Goal: Task Accomplishment & Management: Complete application form

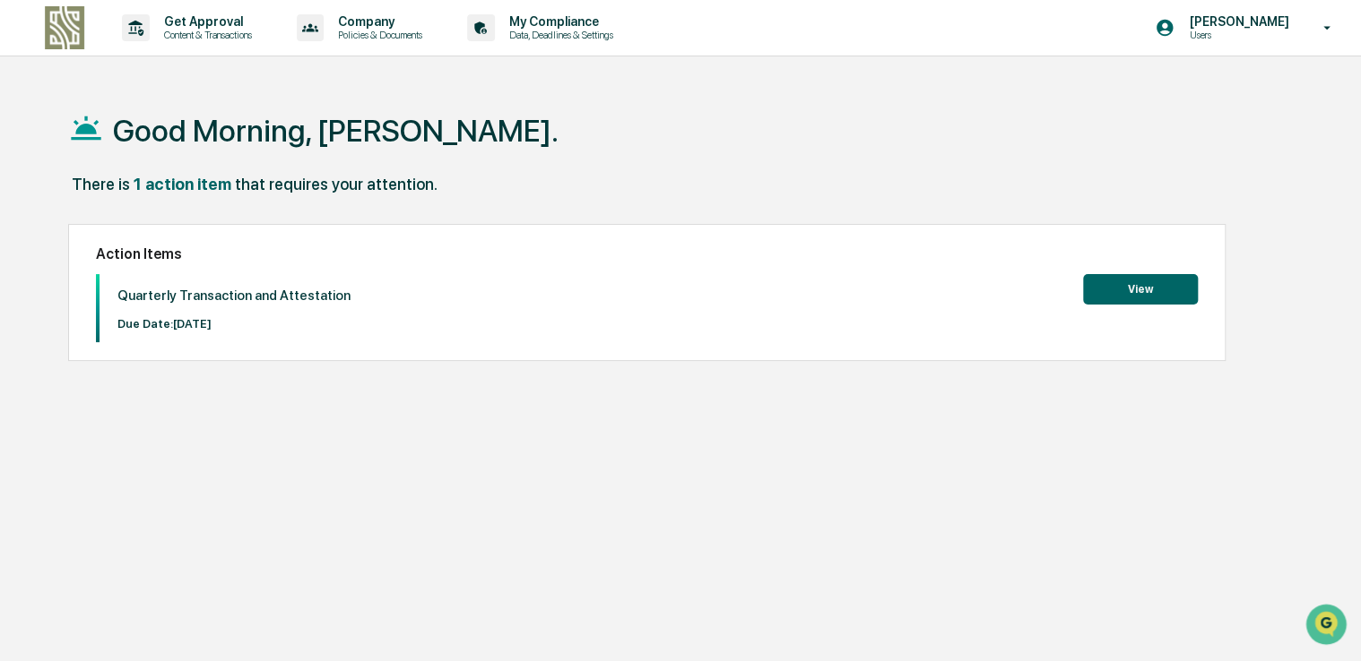
click at [1187, 286] on button "View" at bounding box center [1140, 289] width 115 height 30
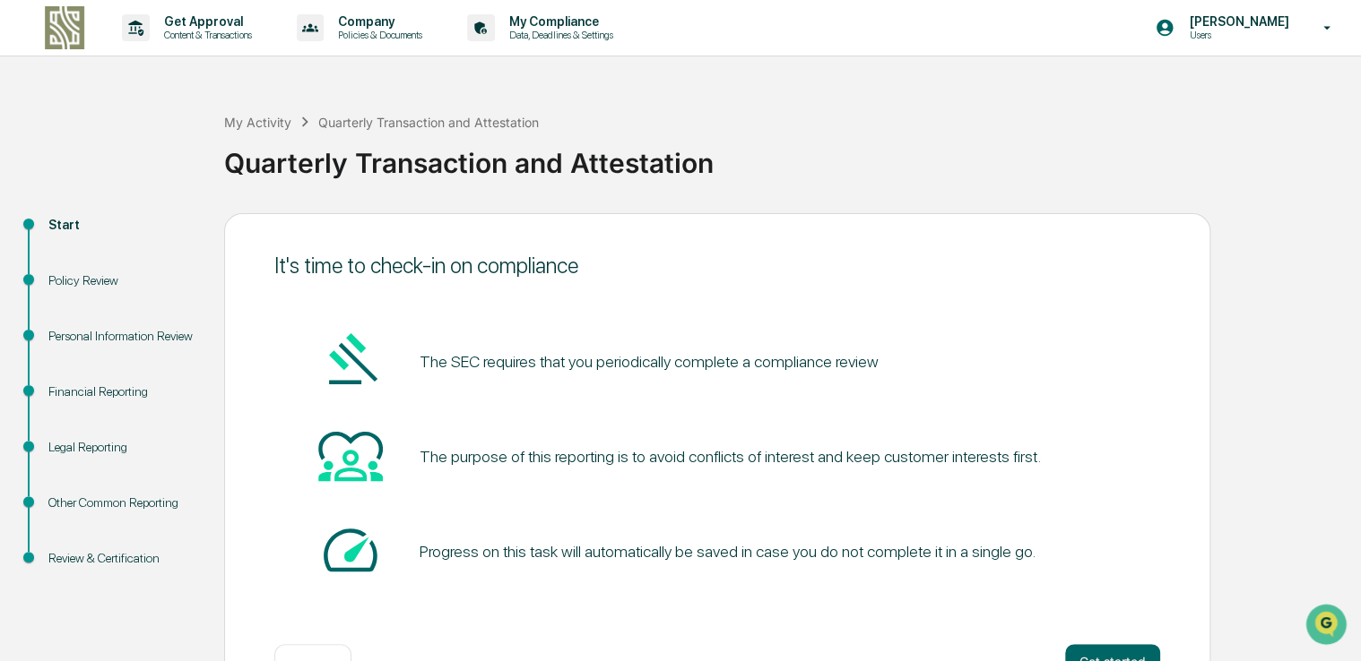
scroll to position [59, 0]
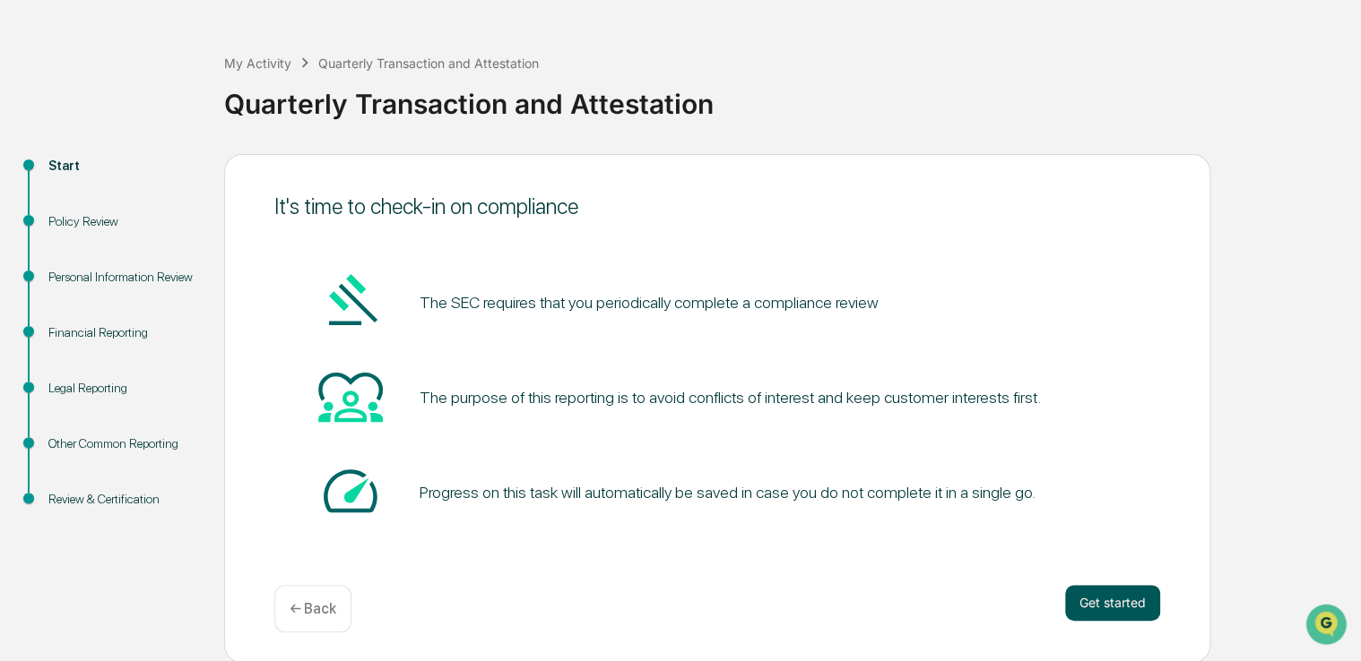
click at [1097, 595] on button "Get started" at bounding box center [1112, 603] width 95 height 36
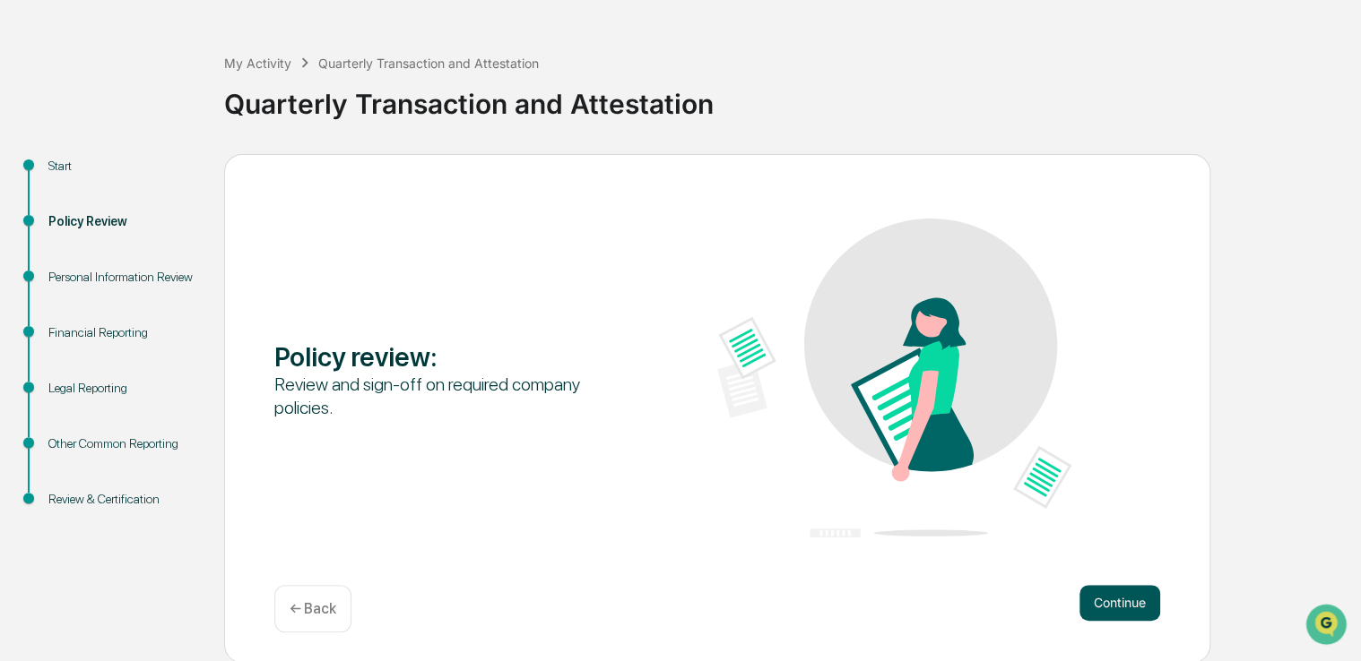
click at [1105, 588] on button "Continue" at bounding box center [1119, 603] width 81 height 36
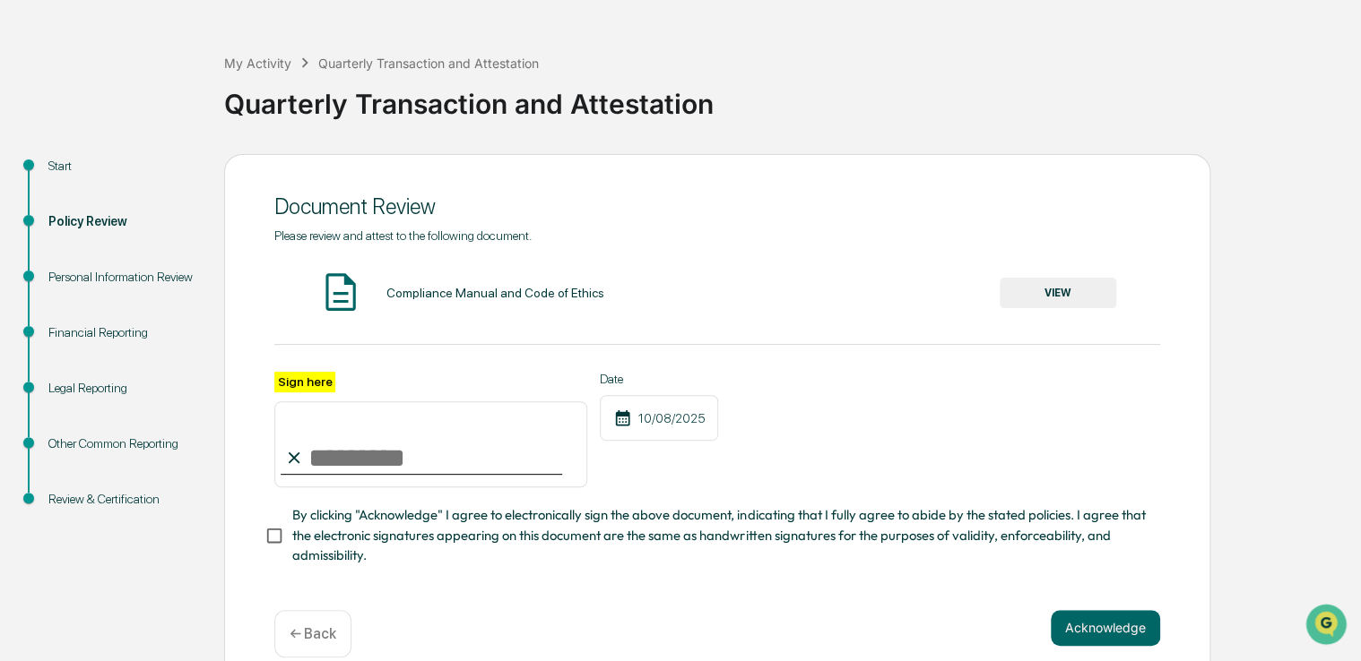
click at [1079, 286] on button "VIEW" at bounding box center [1057, 293] width 117 height 30
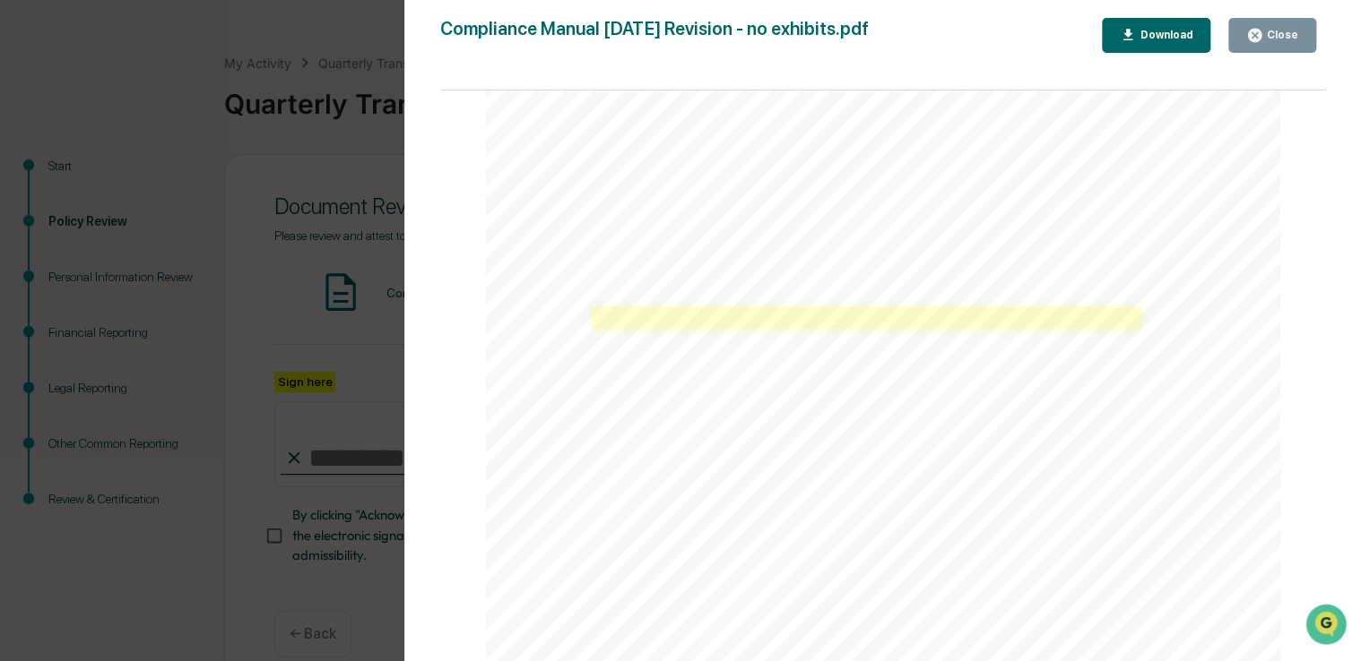
scroll to position [1613, 0]
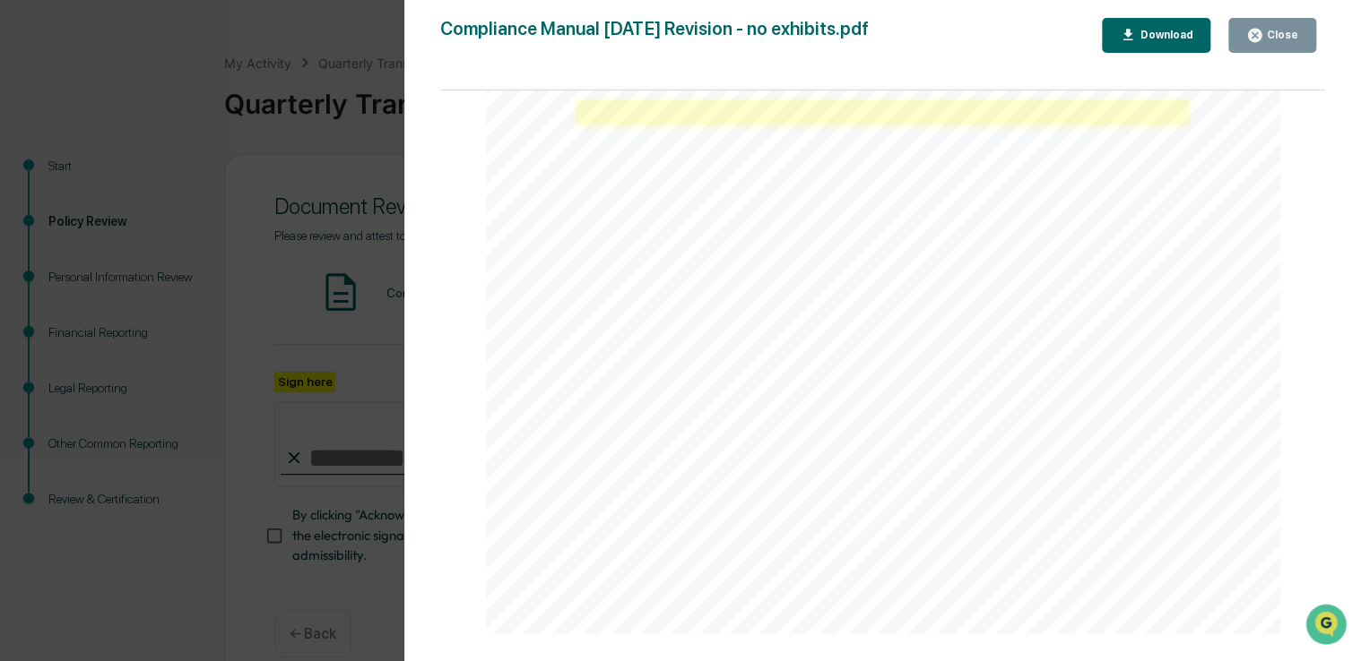
click at [790, 114] on link at bounding box center [882, 111] width 612 height 24
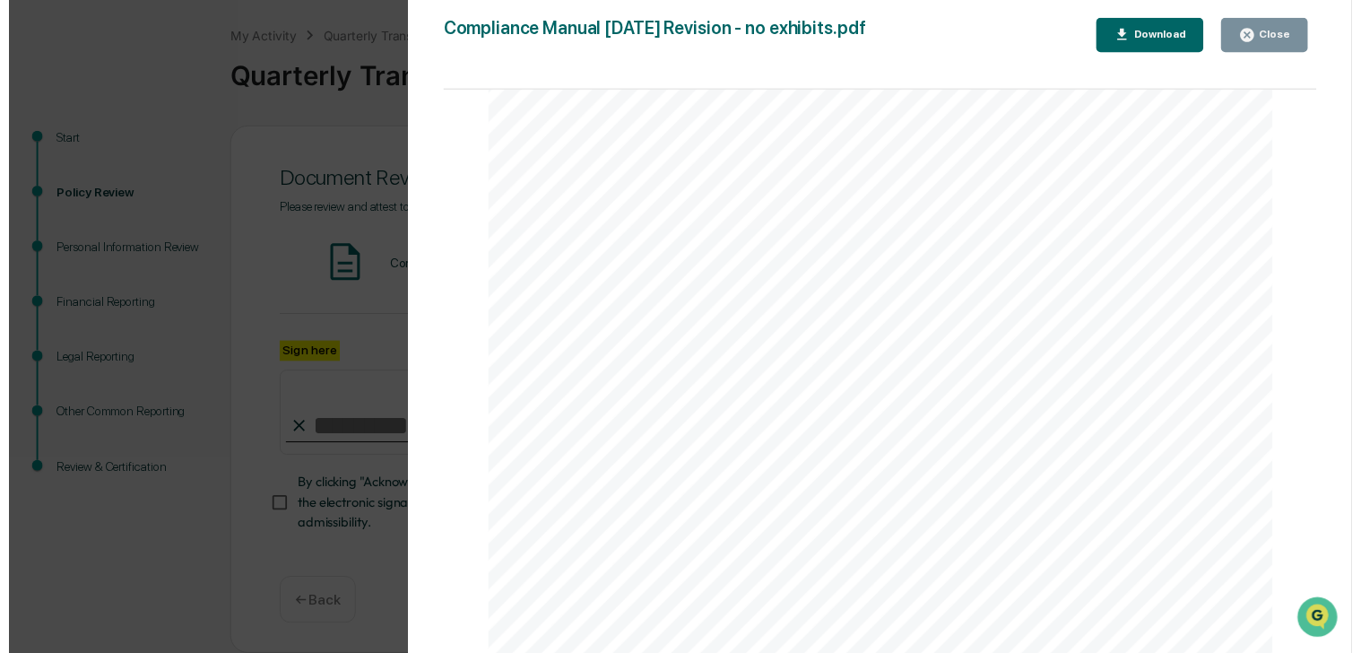
scroll to position [91, 0]
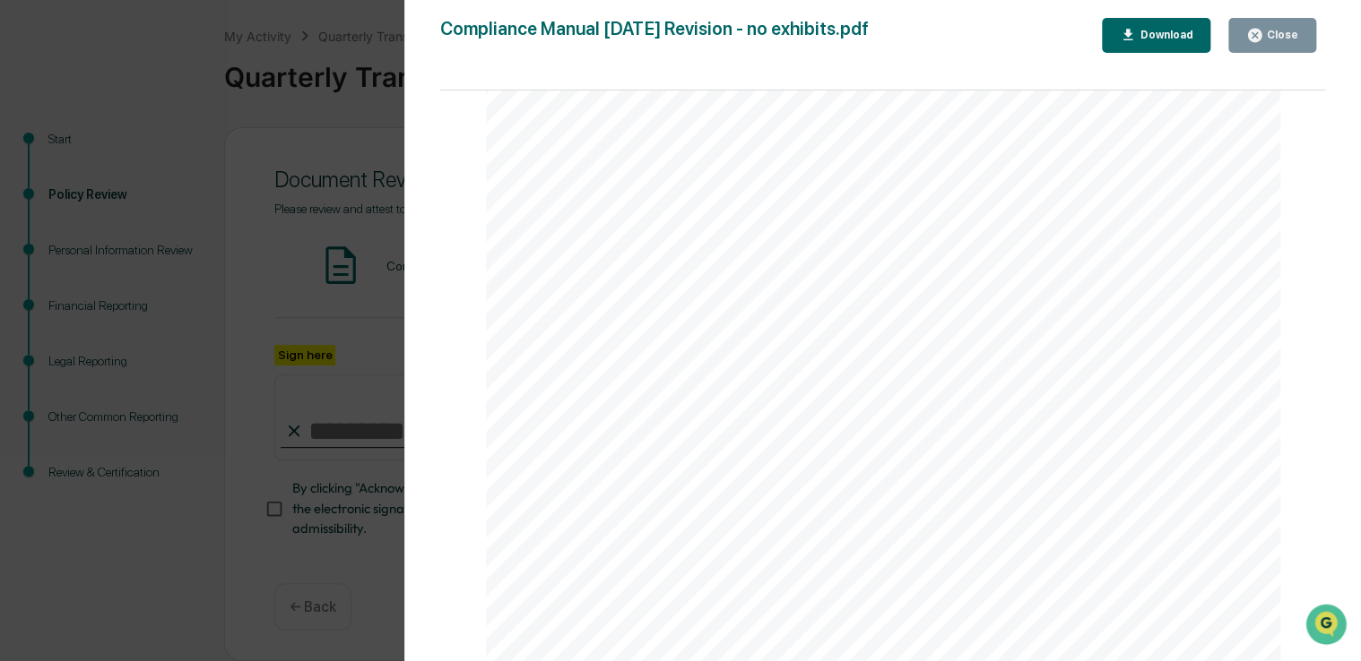
click at [1251, 26] on button "Close" at bounding box center [1272, 35] width 88 height 35
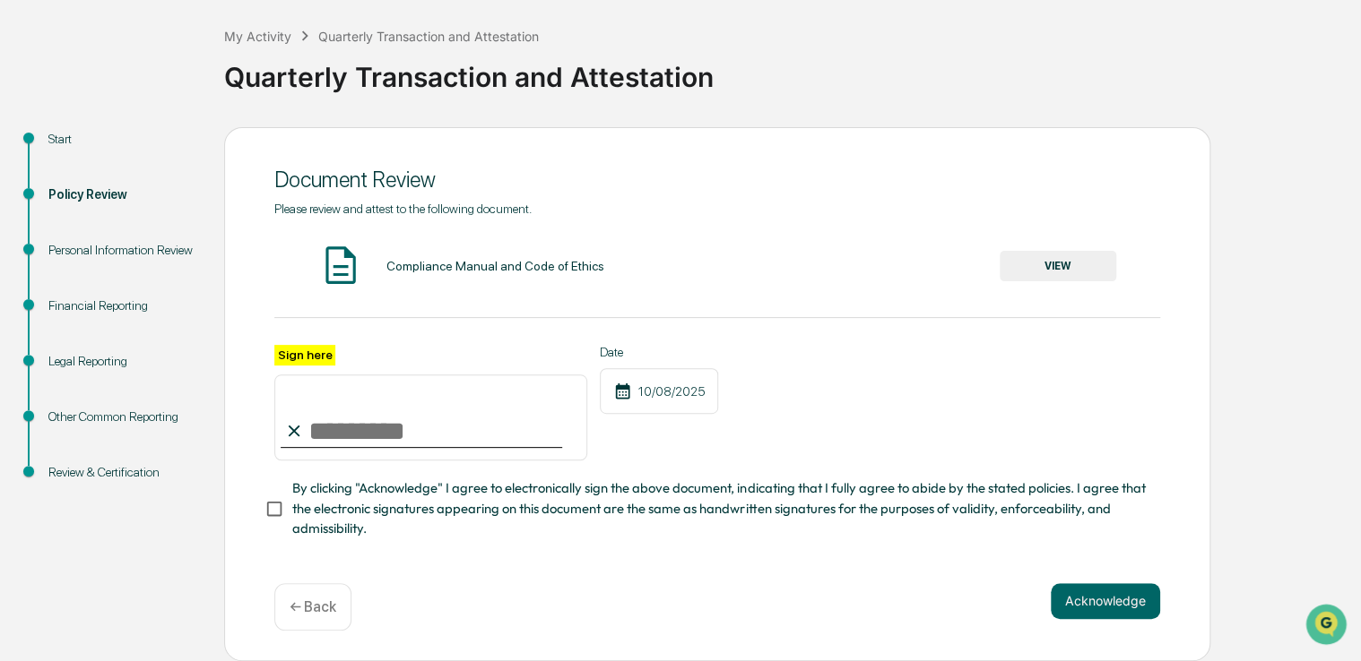
click at [442, 419] on input "Sign here" at bounding box center [430, 418] width 313 height 86
type input "**********"
click at [1137, 605] on button "Acknowledge" at bounding box center [1104, 601] width 109 height 36
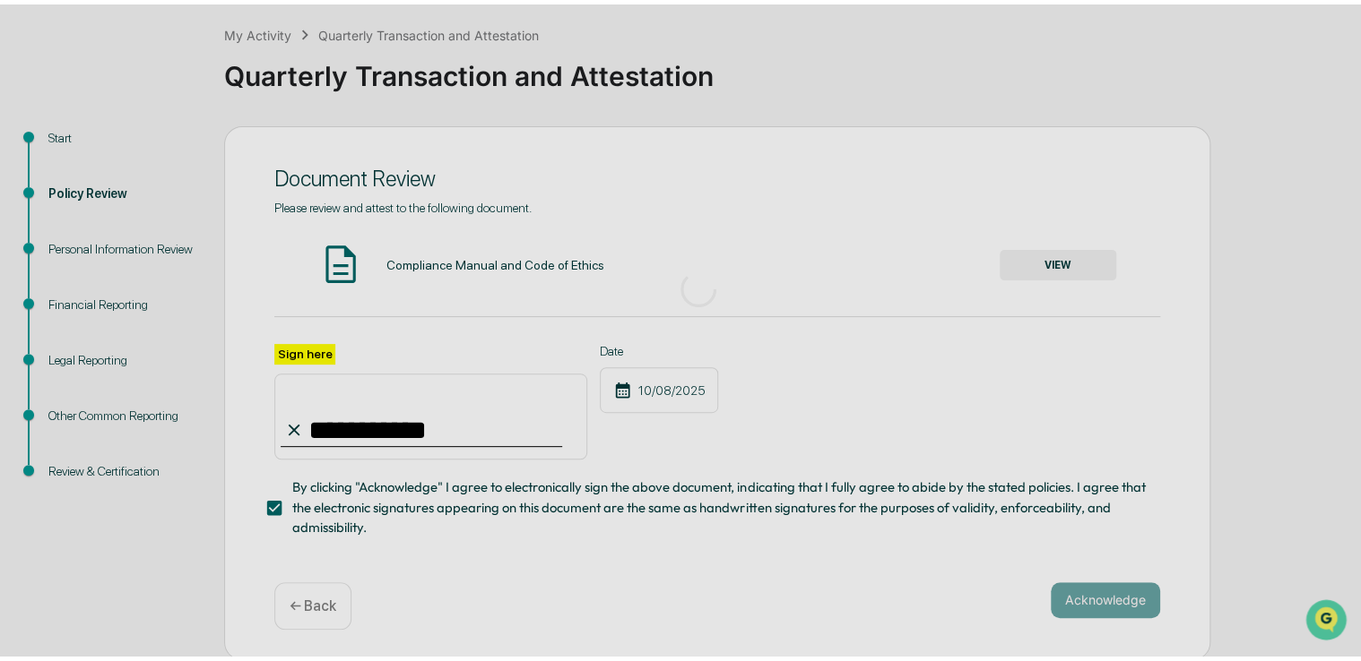
scroll to position [59, 0]
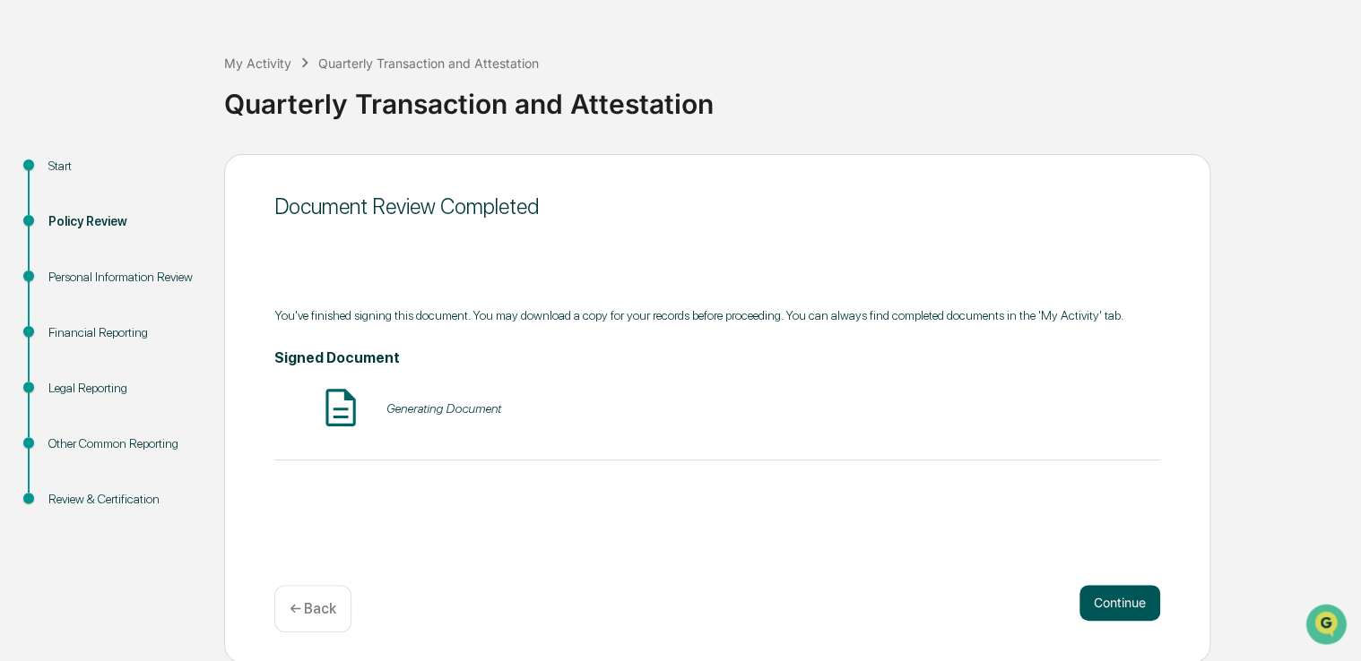
click at [1119, 608] on button "Continue" at bounding box center [1119, 603] width 81 height 36
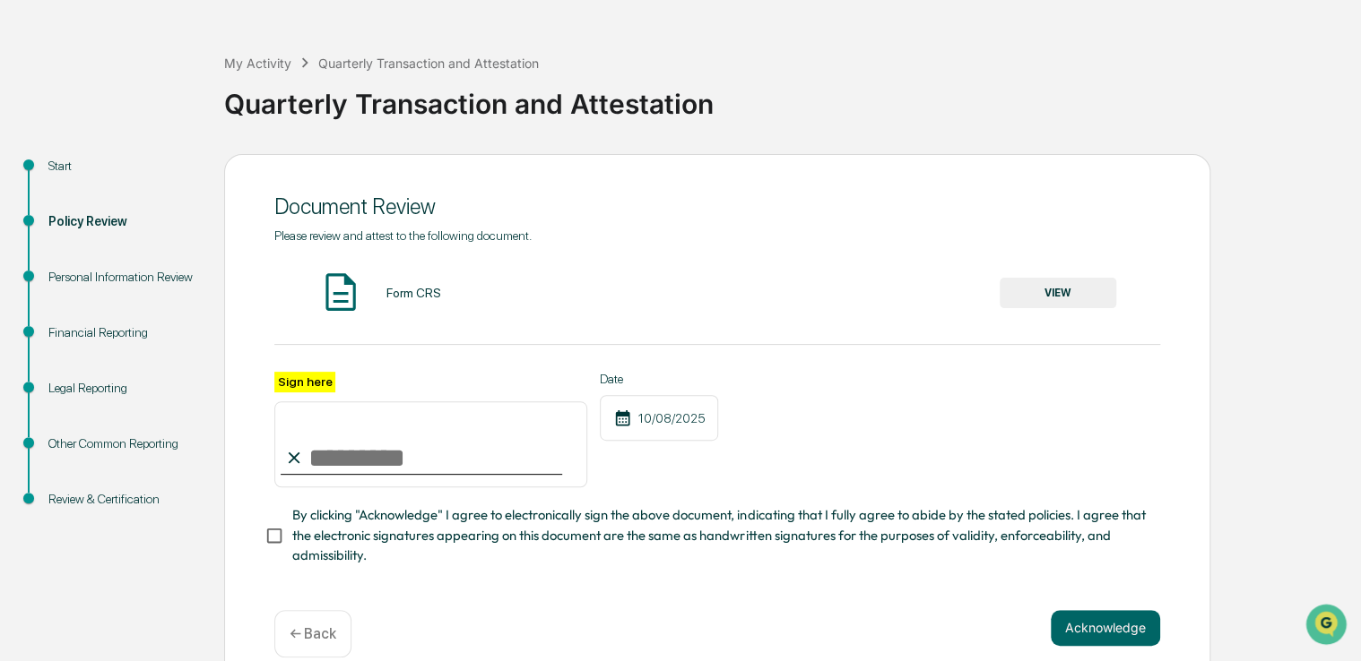
click at [1077, 289] on button "VIEW" at bounding box center [1057, 293] width 117 height 30
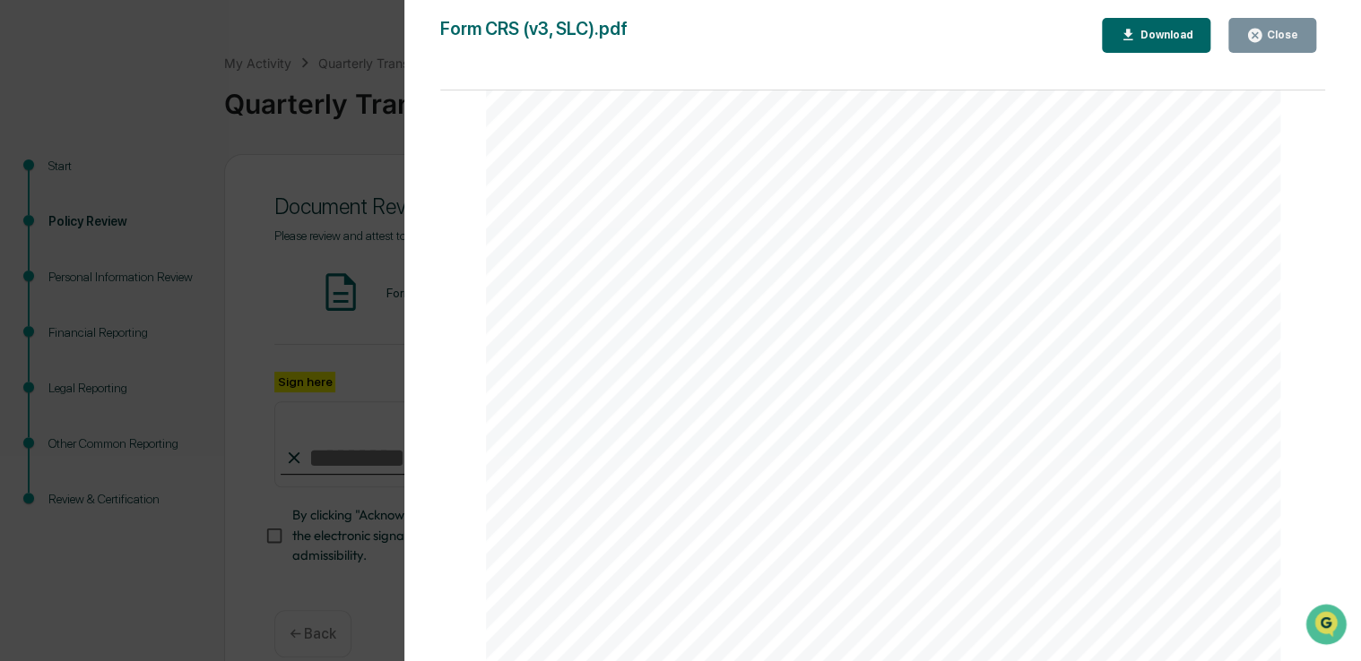
scroll to position [1586, 0]
drag, startPoint x: 1259, startPoint y: 26, endPoint x: 454, endPoint y: 456, distance: 913.4
click at [1259, 26] on button "Close" at bounding box center [1272, 35] width 88 height 35
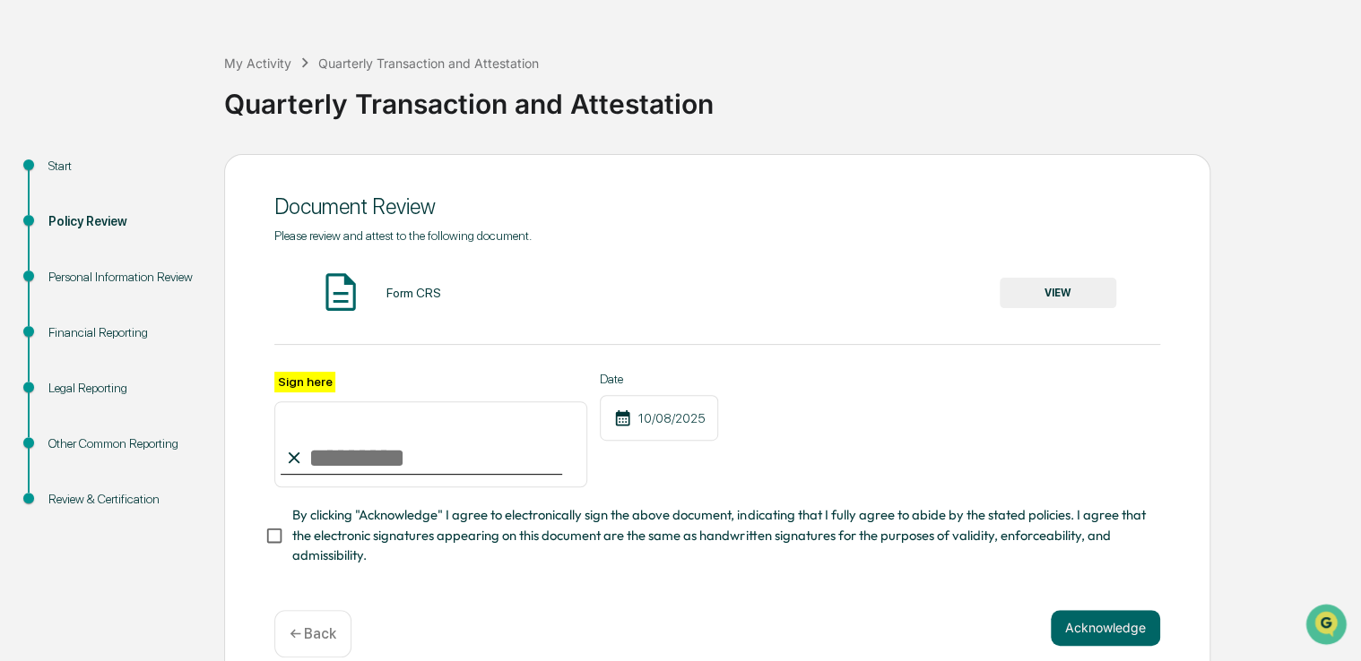
click at [339, 457] on input "Sign here" at bounding box center [430, 445] width 313 height 86
click at [404, 457] on input "Sign here" at bounding box center [430, 445] width 313 height 86
type input "**********"
click at [1076, 638] on button "Acknowledge" at bounding box center [1104, 628] width 109 height 36
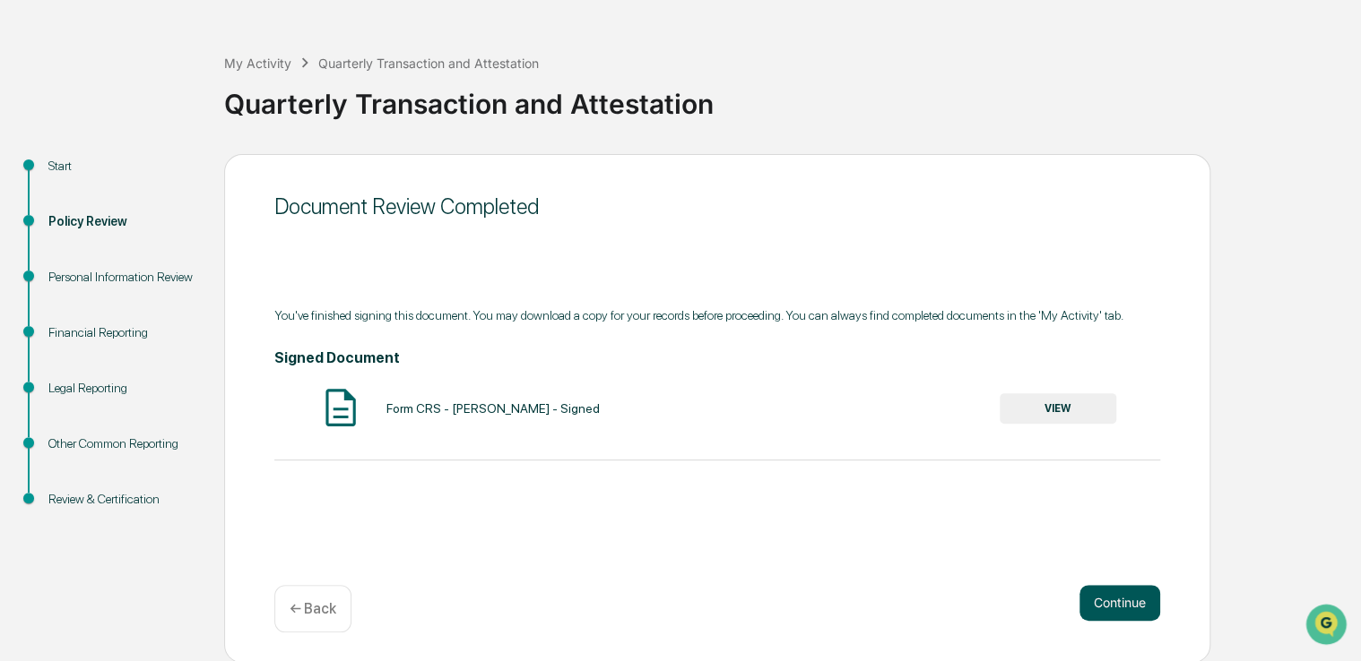
click at [1133, 607] on button "Continue" at bounding box center [1119, 603] width 81 height 36
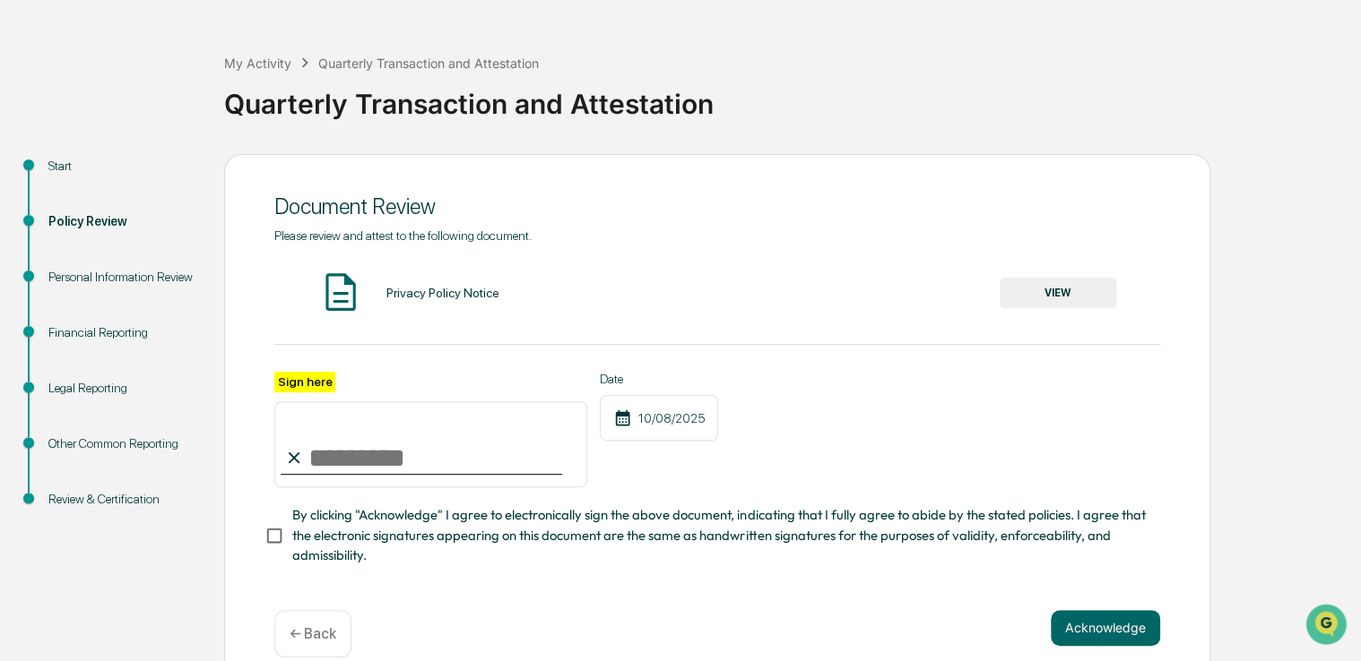
click at [1097, 302] on button "VIEW" at bounding box center [1057, 293] width 117 height 30
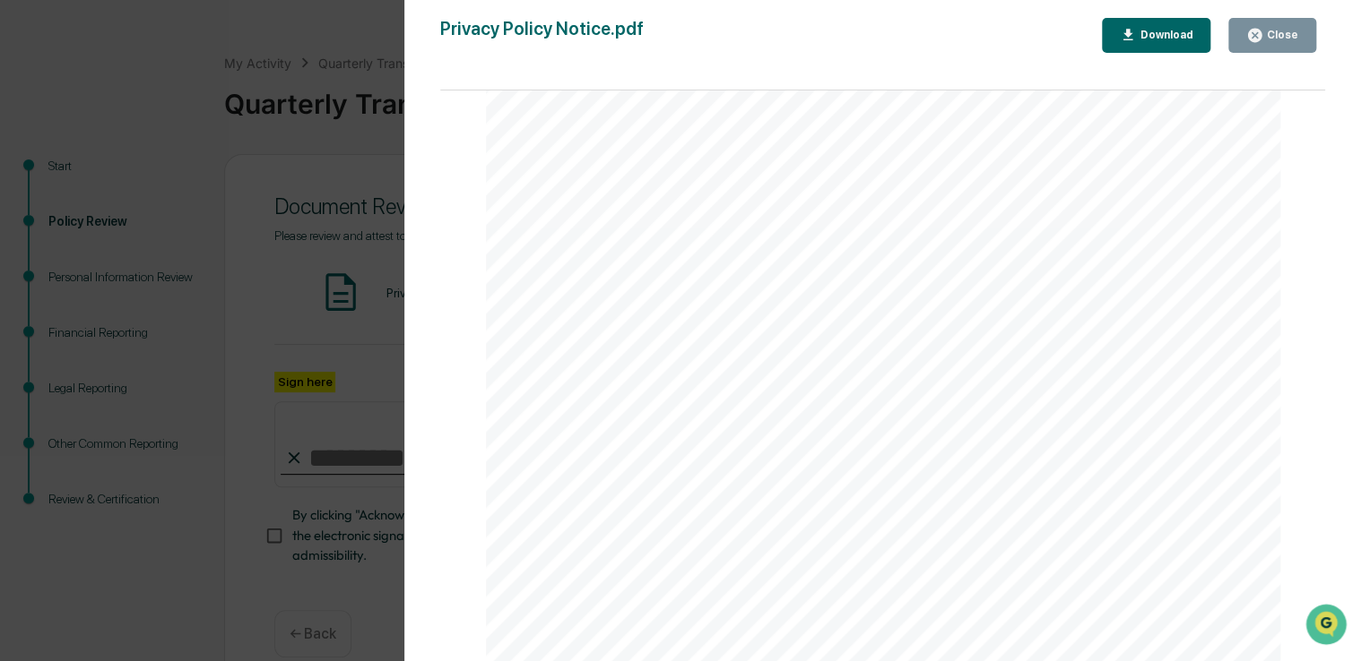
click at [1257, 31] on icon "button" at bounding box center [1254, 35] width 13 height 13
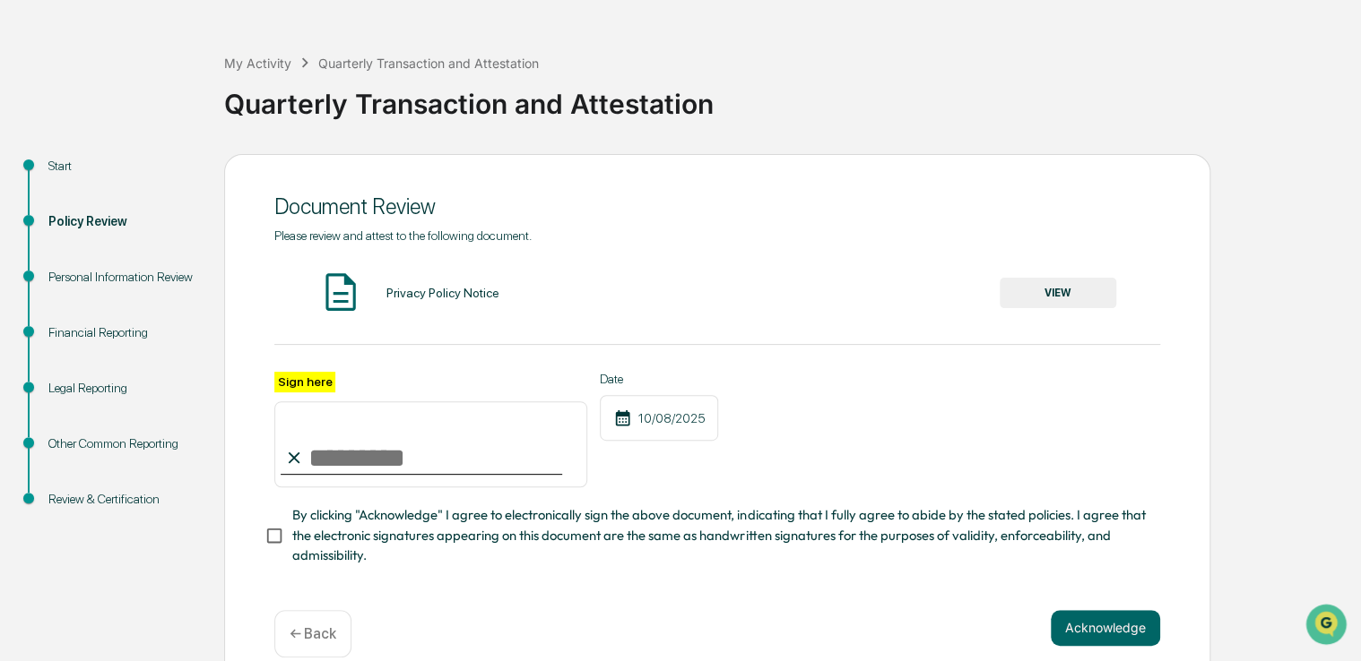
click at [444, 450] on input "Sign here" at bounding box center [430, 445] width 313 height 86
type input "**********"
click at [1086, 646] on button "Acknowledge" at bounding box center [1104, 628] width 109 height 36
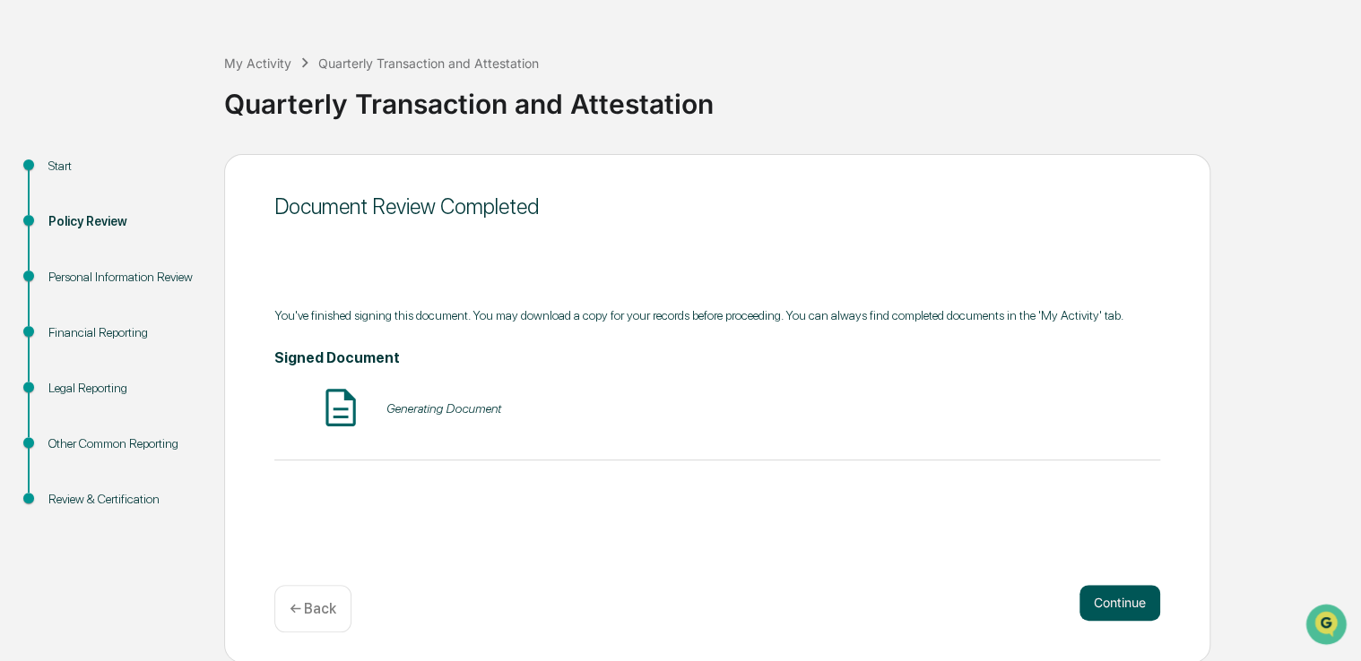
click at [1122, 605] on button "Continue" at bounding box center [1119, 603] width 81 height 36
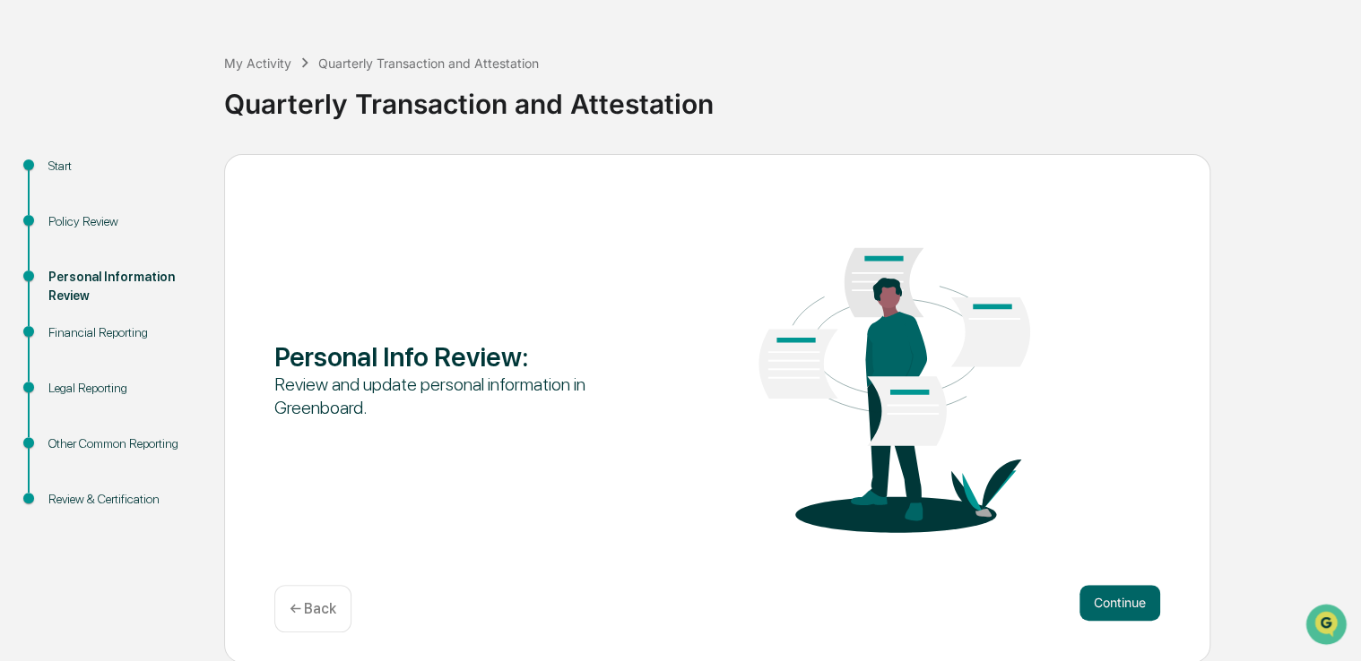
click at [1122, 605] on button "Continue" at bounding box center [1119, 603] width 81 height 36
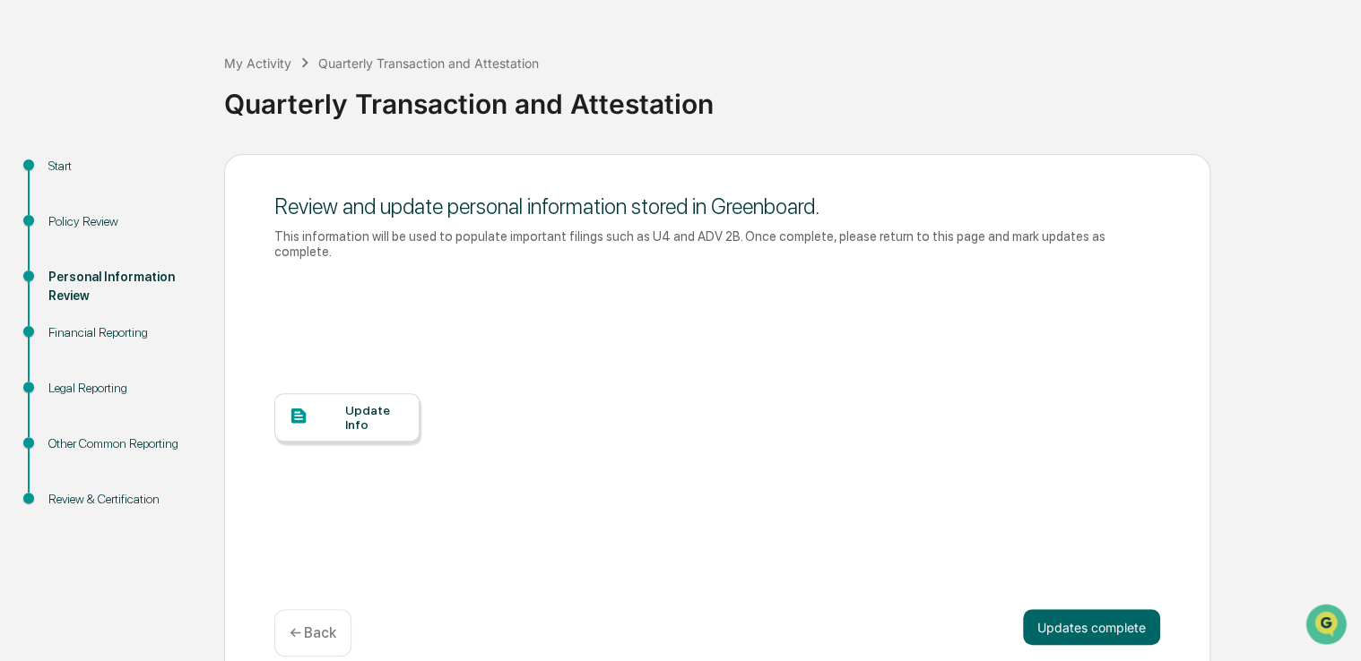
click at [333, 406] on div at bounding box center [317, 417] width 56 height 22
click at [1097, 609] on button "Updates complete" at bounding box center [1091, 627] width 137 height 36
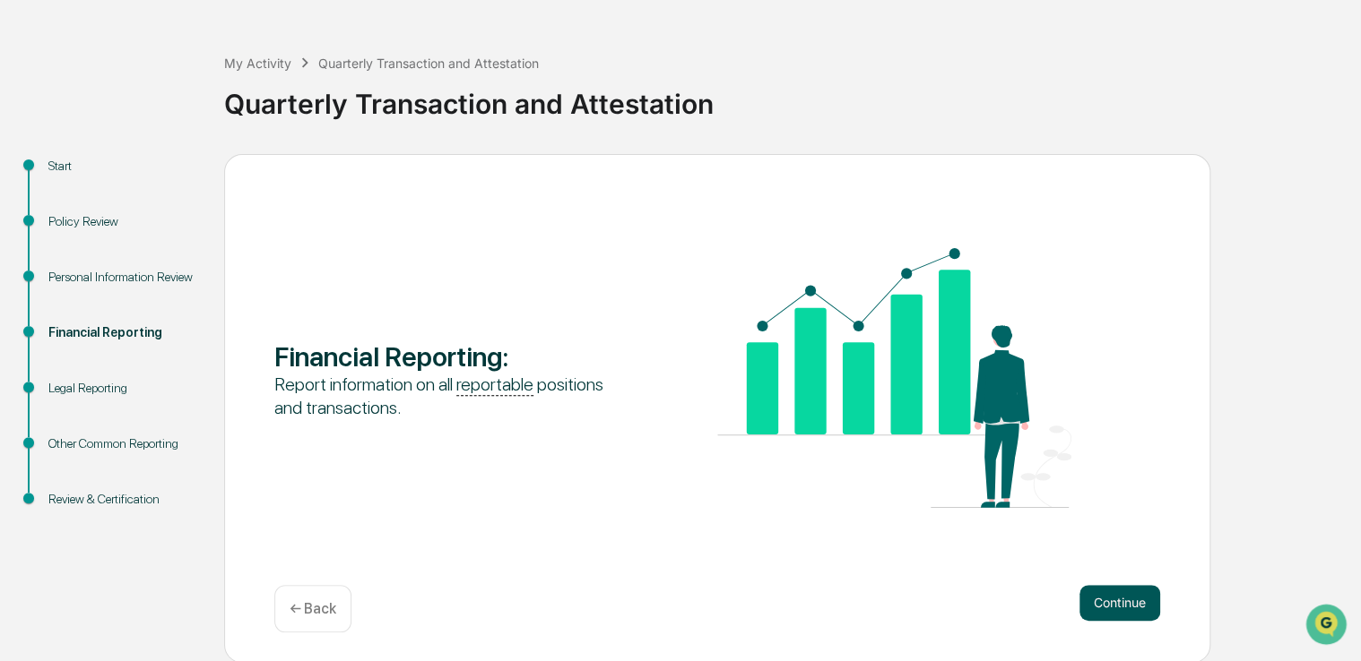
click at [1097, 613] on button "Continue" at bounding box center [1119, 603] width 81 height 36
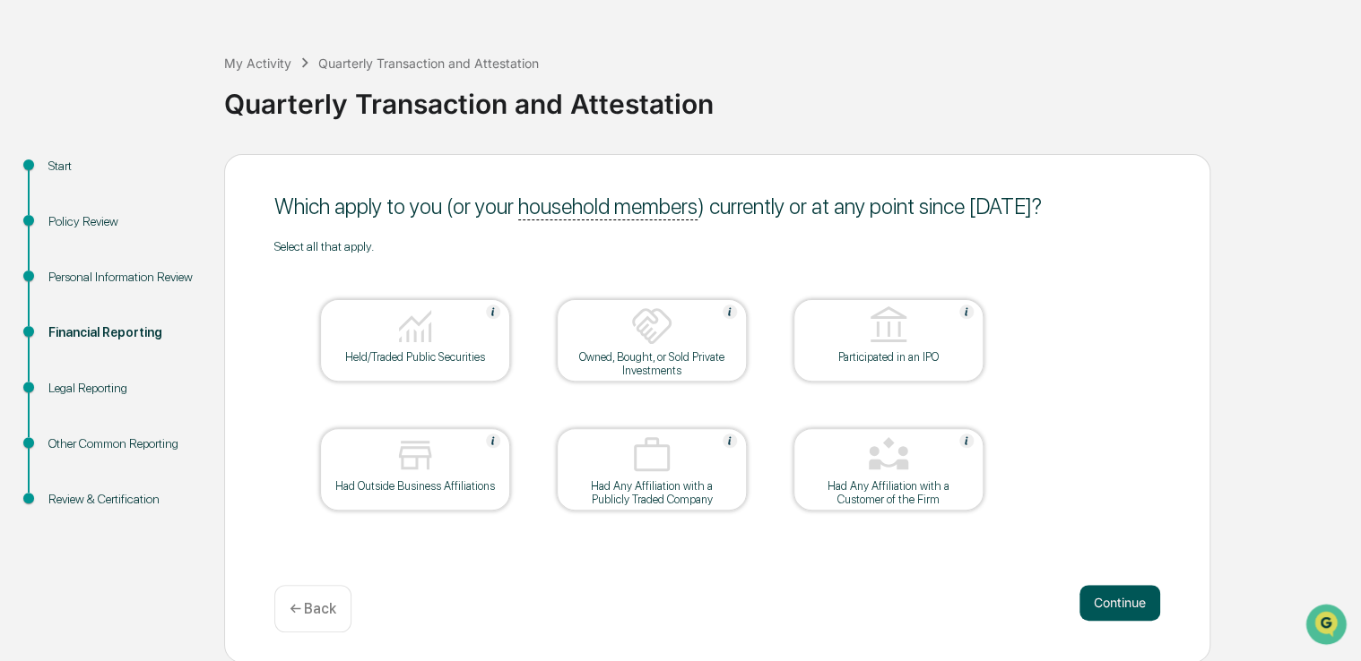
click at [1097, 615] on button "Continue" at bounding box center [1119, 603] width 81 height 36
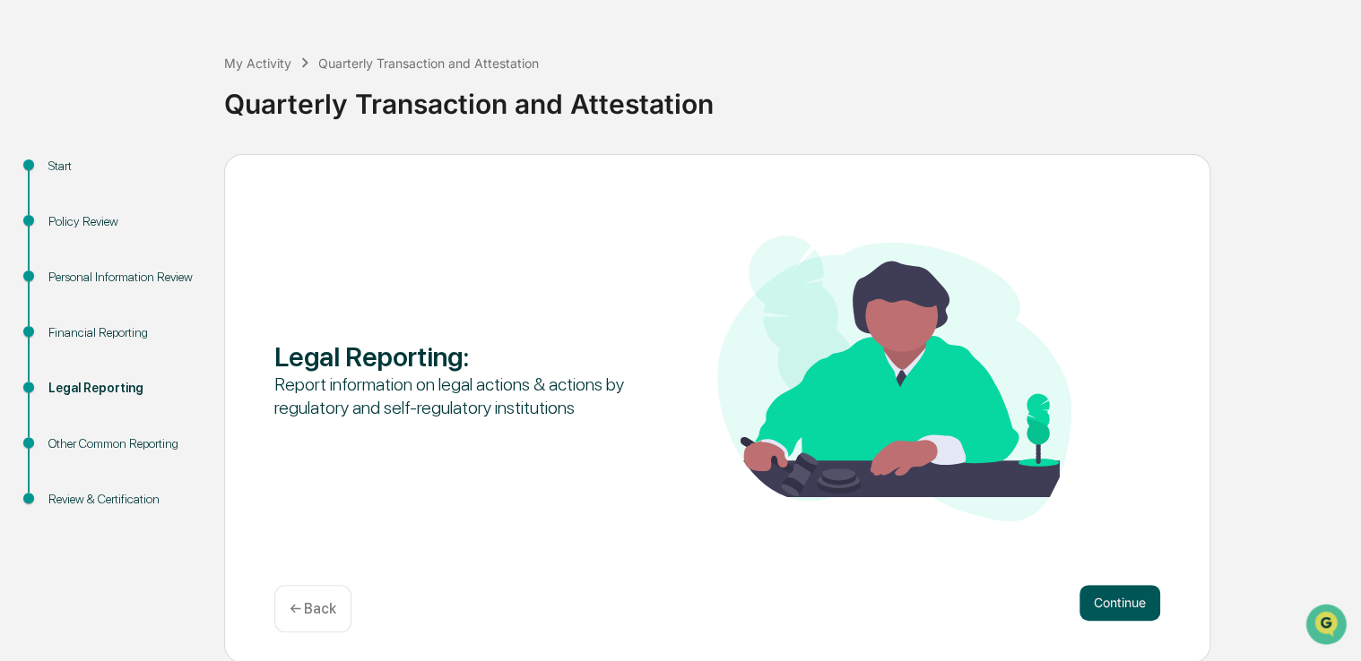
click at [1115, 611] on button "Continue" at bounding box center [1119, 603] width 81 height 36
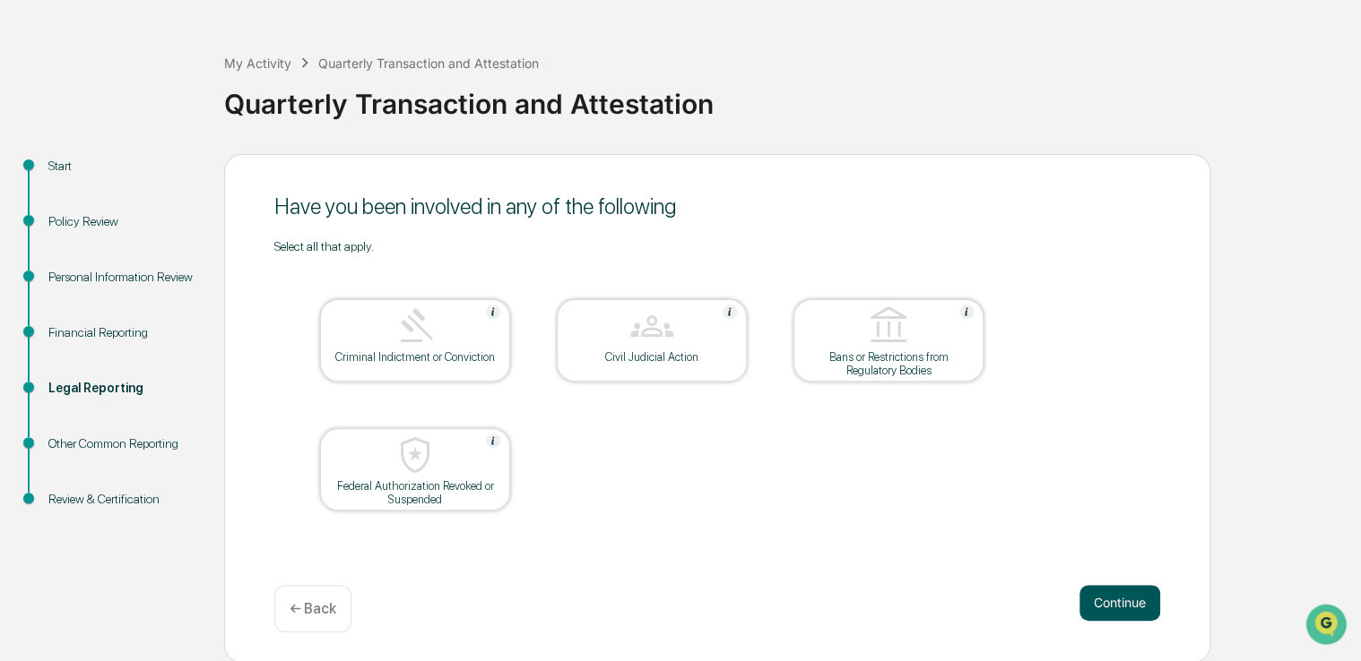
click at [1135, 601] on button "Continue" at bounding box center [1119, 603] width 81 height 36
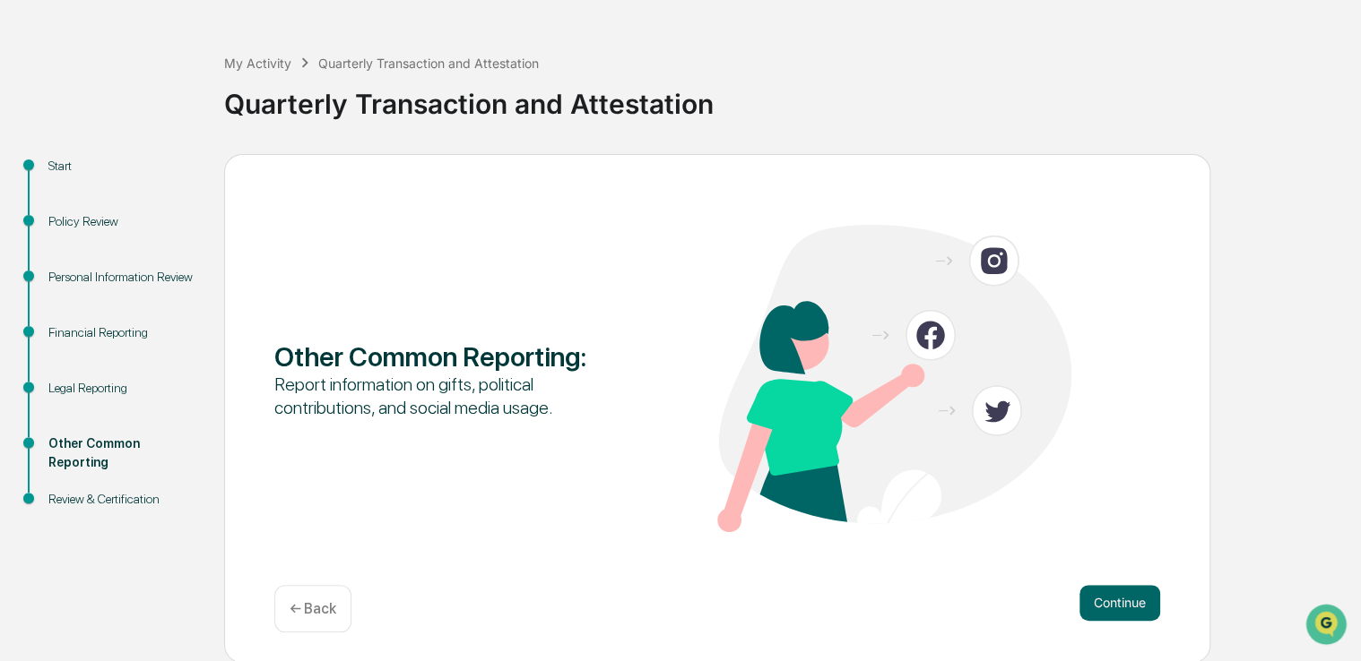
click at [1135, 601] on button "Continue" at bounding box center [1119, 603] width 81 height 36
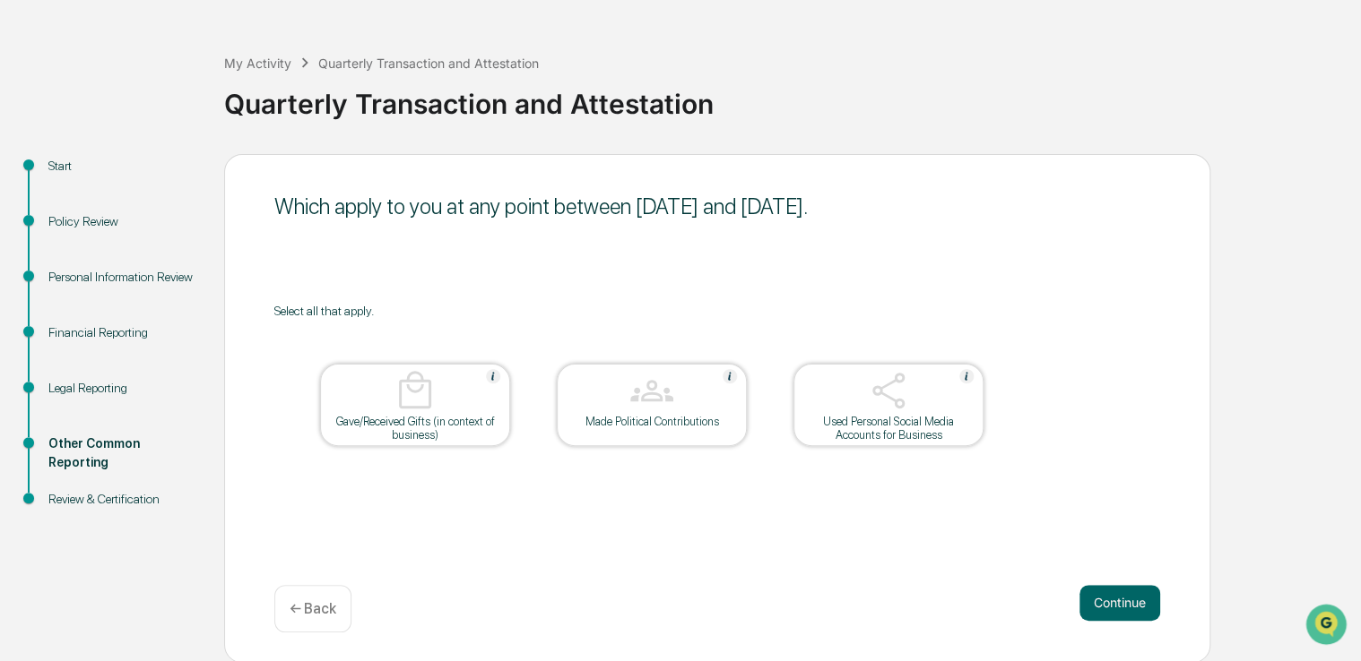
click at [1135, 601] on button "Continue" at bounding box center [1119, 603] width 81 height 36
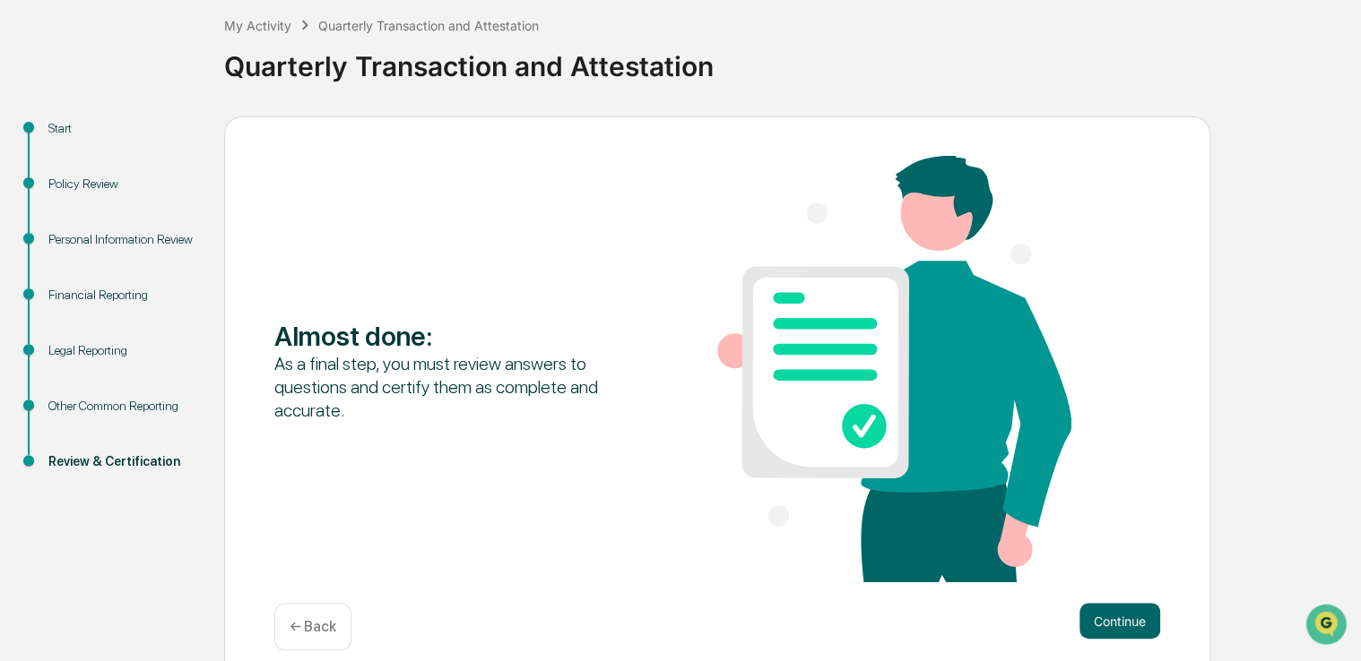
scroll to position [116, 0]
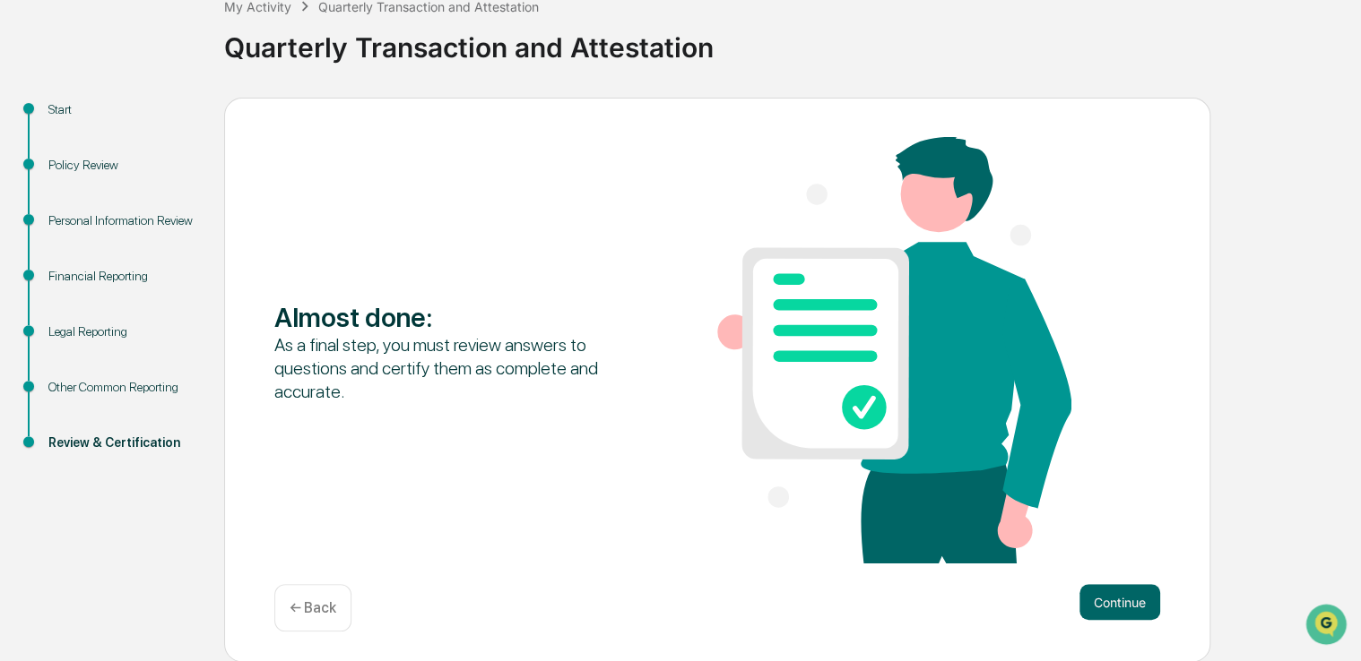
click at [1135, 601] on button "Continue" at bounding box center [1119, 602] width 81 height 36
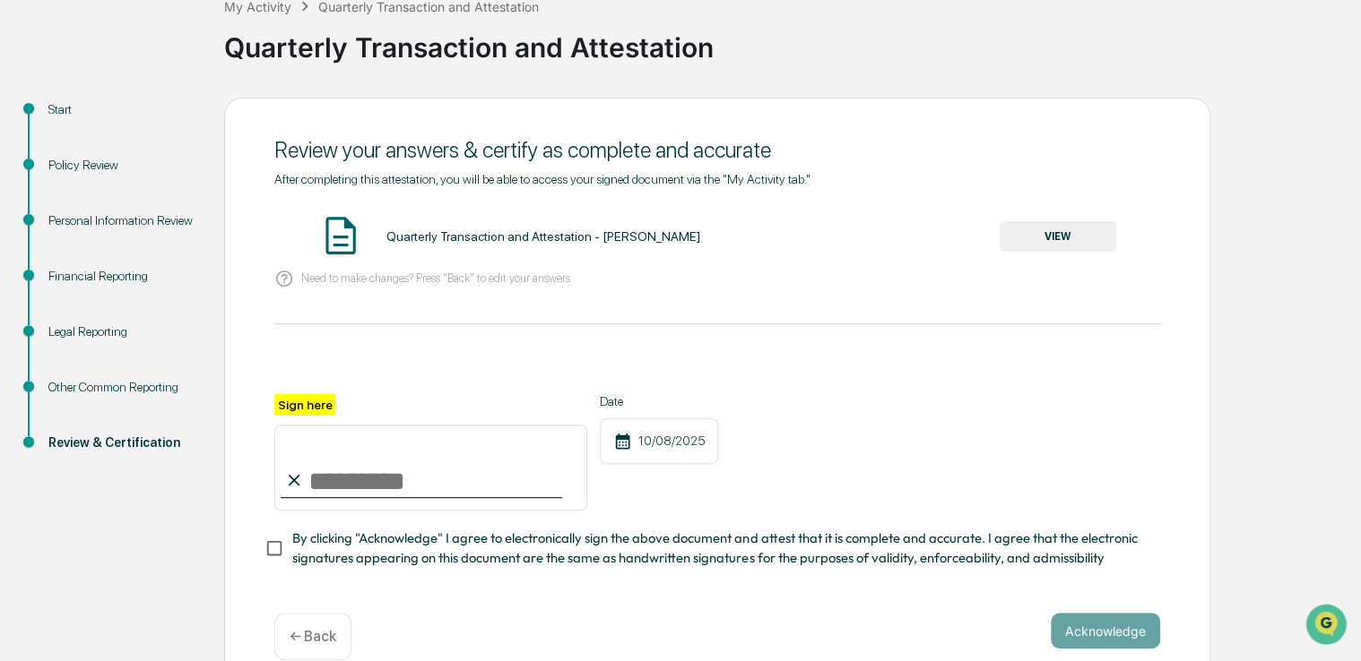
click at [1090, 236] on button "VIEW" at bounding box center [1057, 236] width 117 height 30
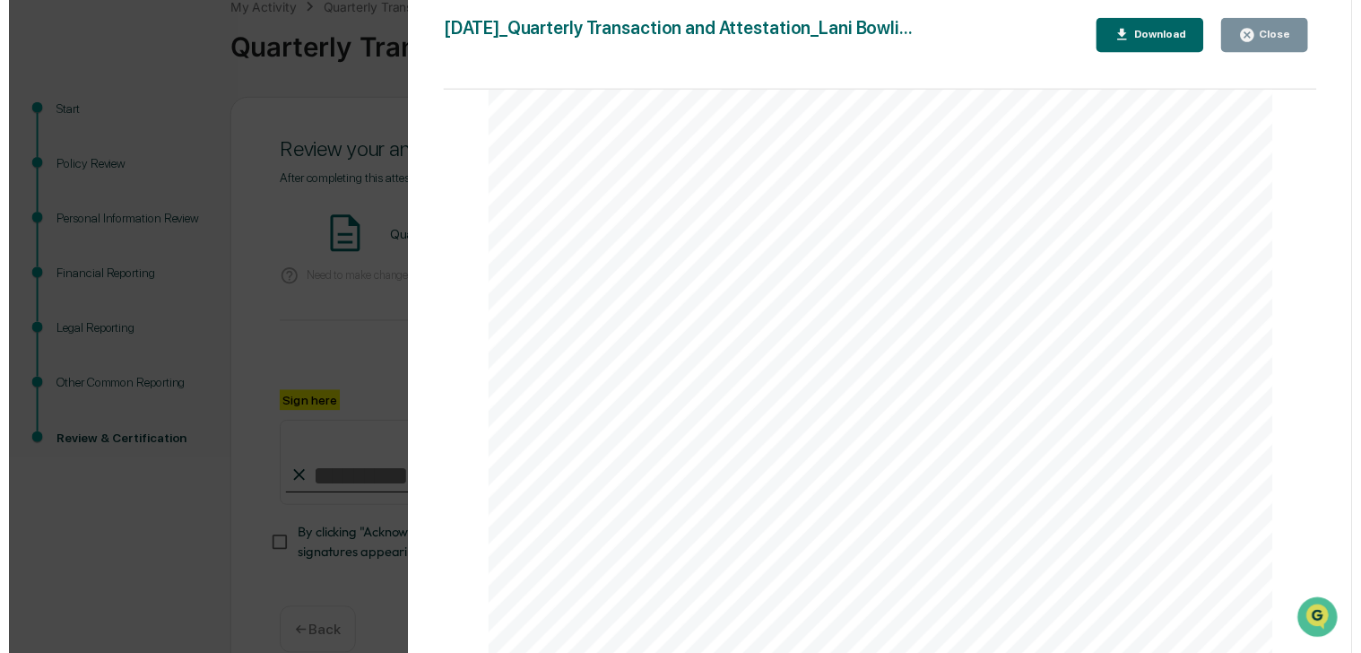
scroll to position [4142, 0]
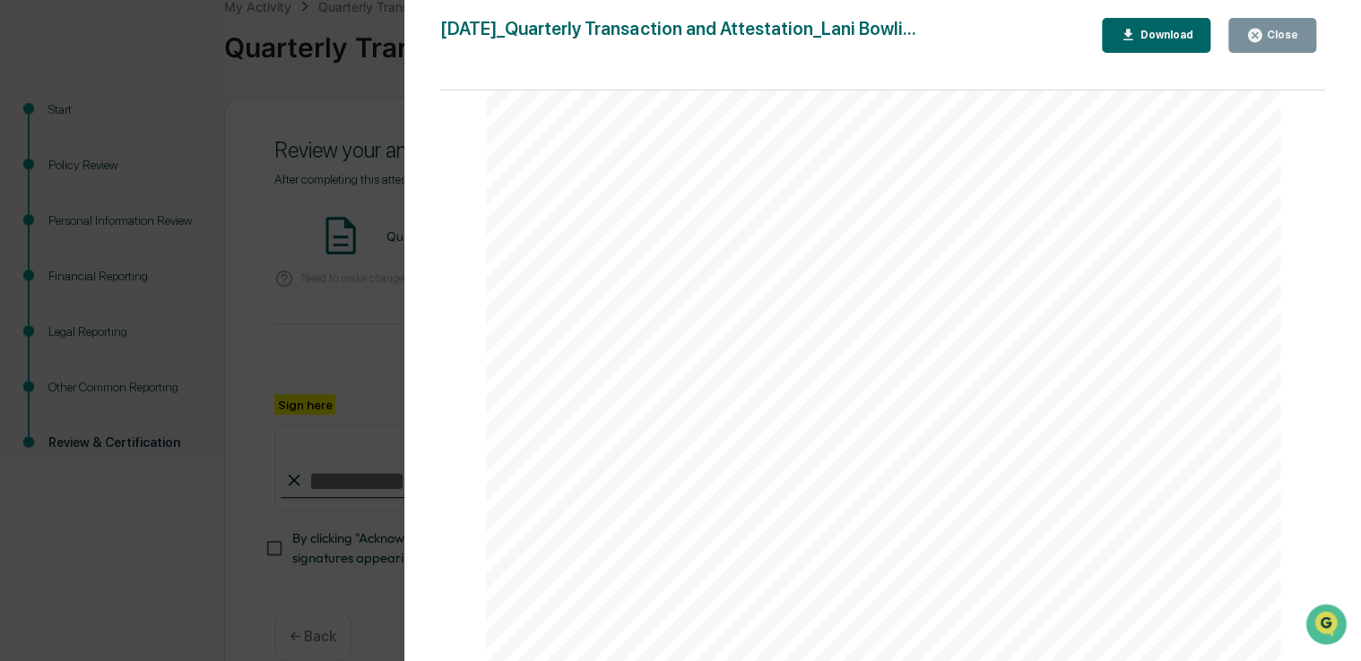
click at [1305, 34] on button "Close" at bounding box center [1272, 35] width 88 height 35
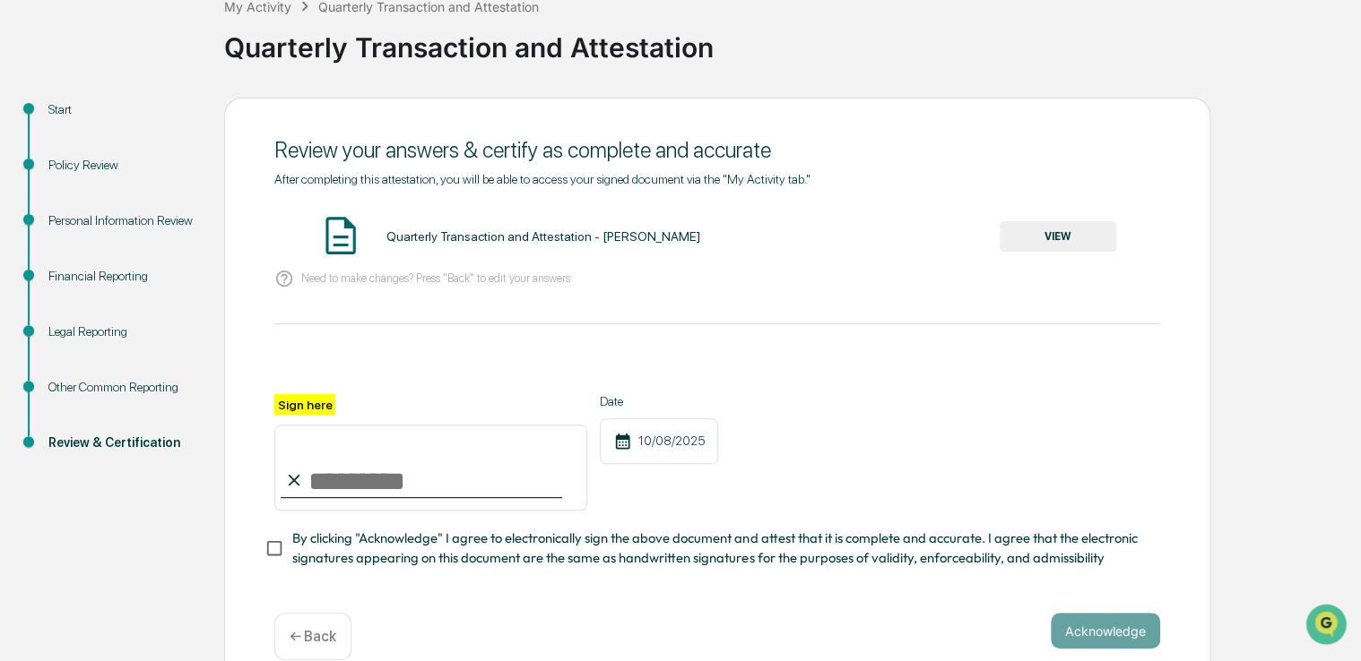
click at [441, 477] on input "Sign here" at bounding box center [430, 468] width 313 height 86
type input "**********"
click at [319, 558] on span "By clicking "Acknowledge" I agree to electronically sign the above document and…" at bounding box center [718, 549] width 853 height 40
click at [1120, 644] on button "Acknowledge" at bounding box center [1104, 631] width 109 height 36
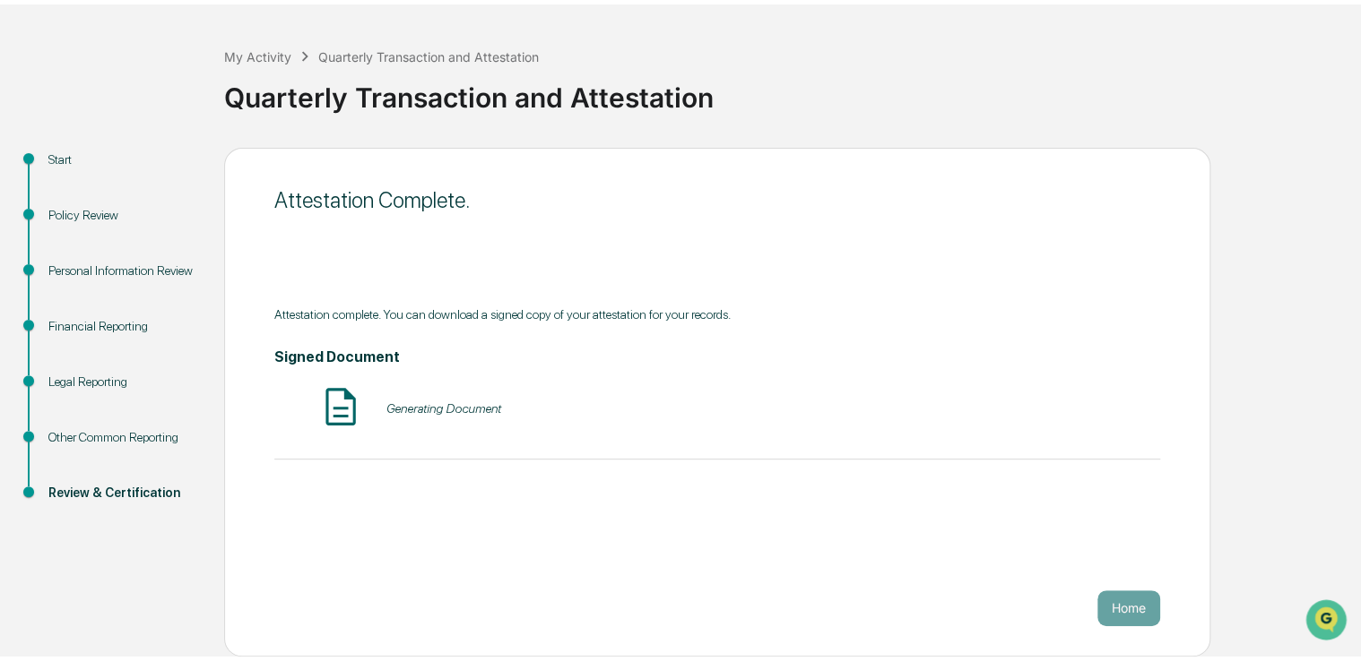
scroll to position [59, 0]
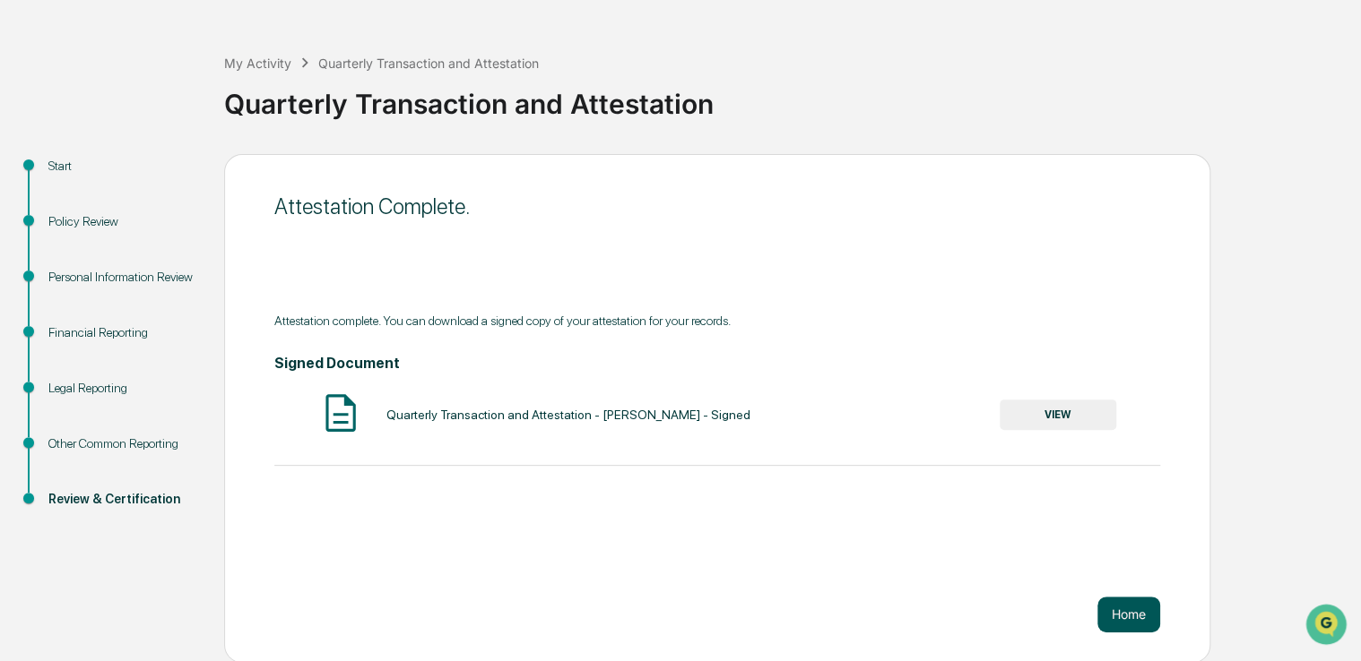
click at [1108, 611] on button "Home" at bounding box center [1128, 615] width 63 height 36
